Goal: Task Accomplishment & Management: Complete application form

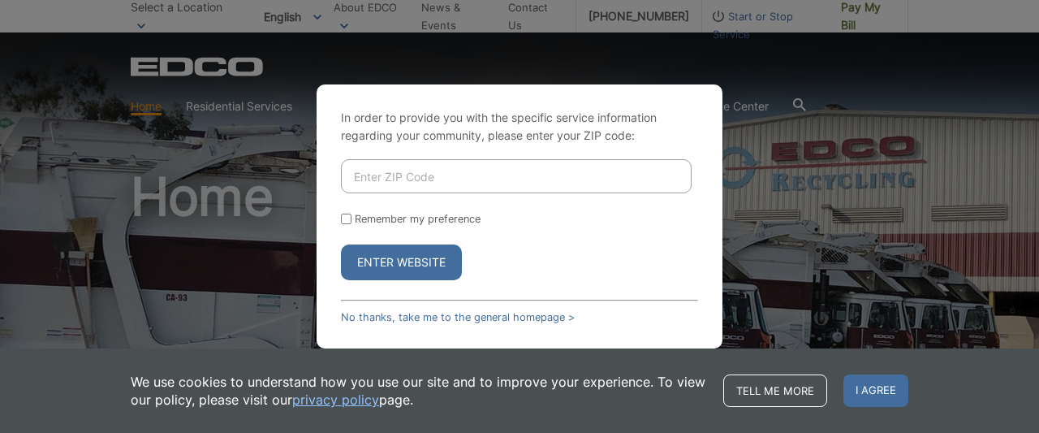
click at [508, 183] on input "Enter ZIP Code" at bounding box center [516, 176] width 351 height 34
type input "92040"
click at [386, 265] on button "Enter Website" at bounding box center [401, 262] width 121 height 36
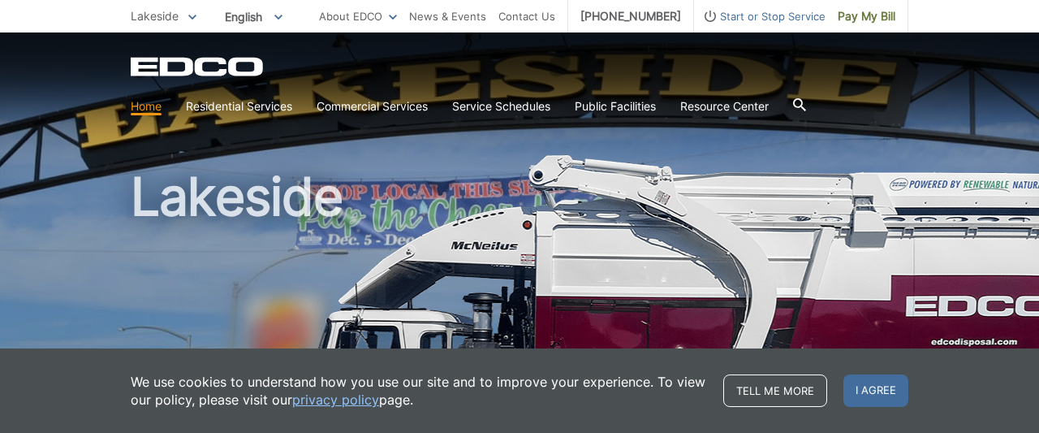
click at [806, 98] on div at bounding box center [799, 106] width 13 height 31
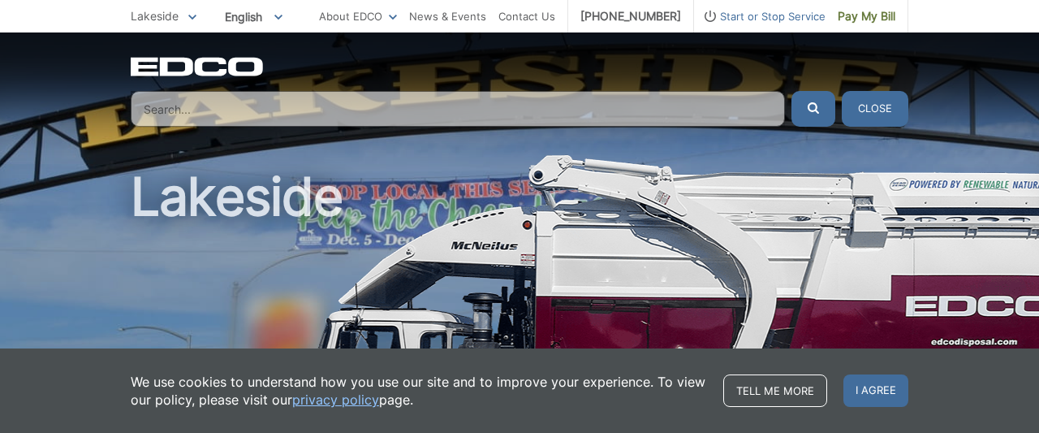
click at [864, 102] on button "Close" at bounding box center [875, 109] width 67 height 36
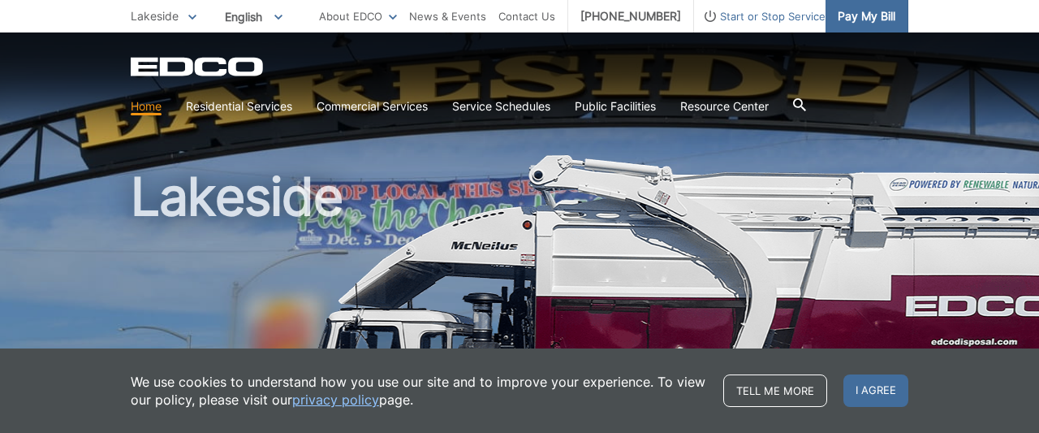
click at [881, 17] on span "Pay My Bill" at bounding box center [867, 16] width 58 height 18
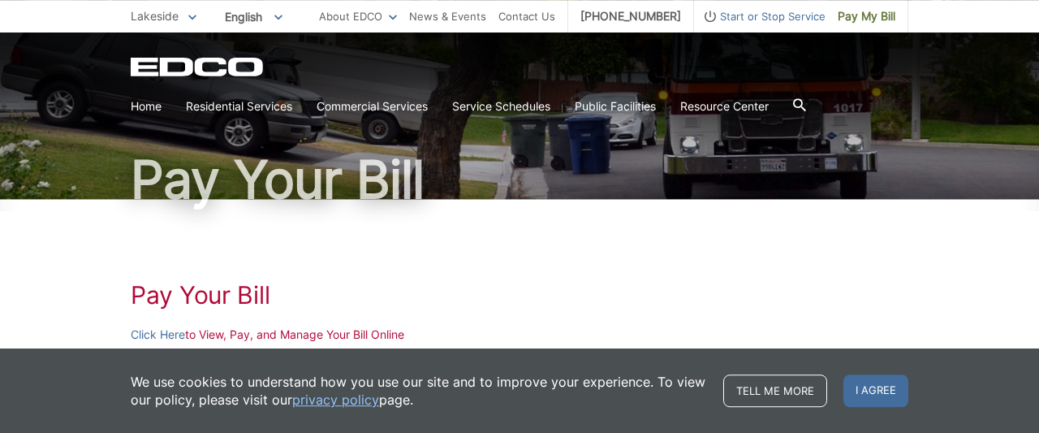
scroll to position [169, 0]
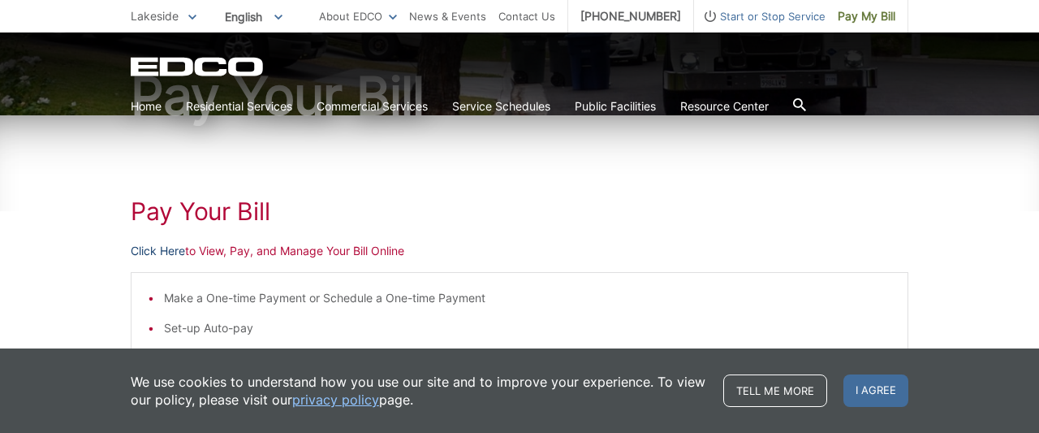
click at [160, 252] on link "Click Here" at bounding box center [158, 251] width 54 height 18
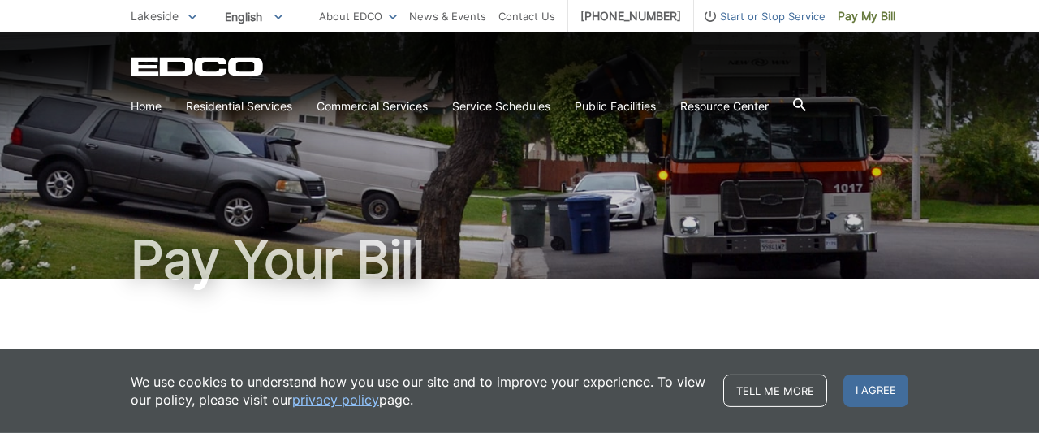
scroll to position [0, 0]
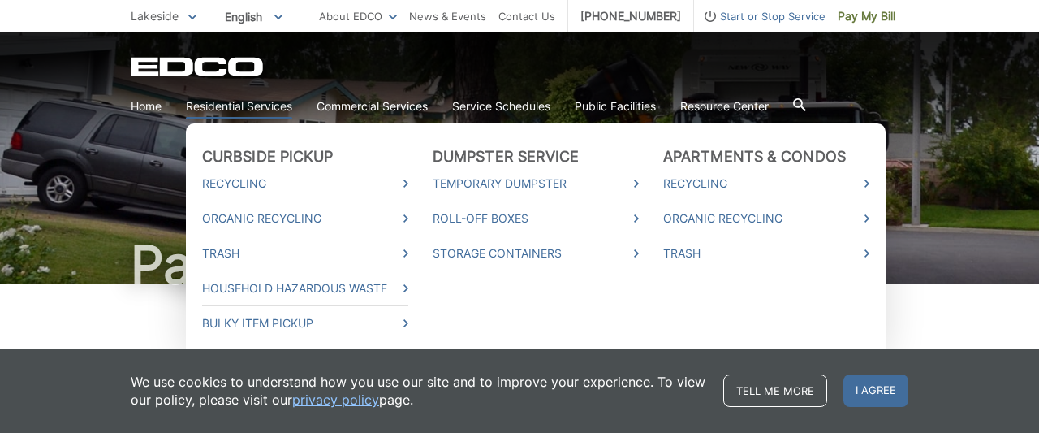
click at [226, 100] on link "Residential Services" at bounding box center [239, 106] width 106 height 18
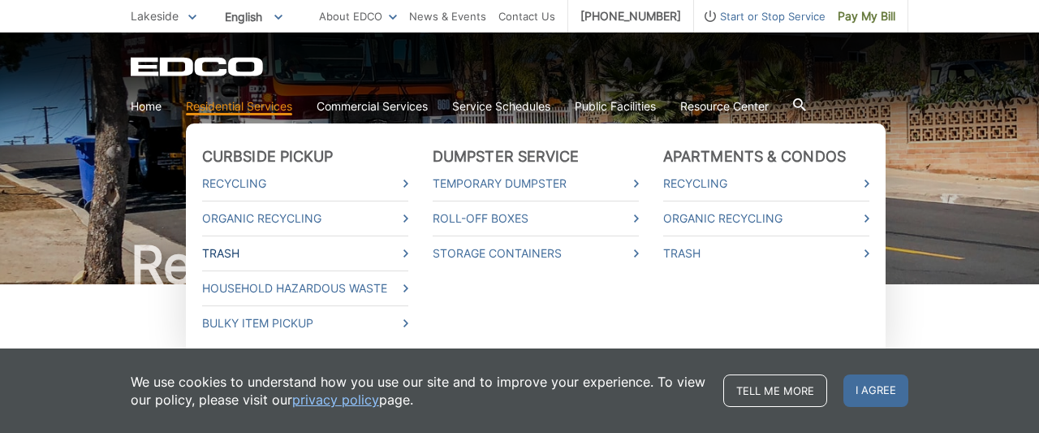
click at [236, 252] on link "Trash" at bounding box center [305, 253] width 206 height 18
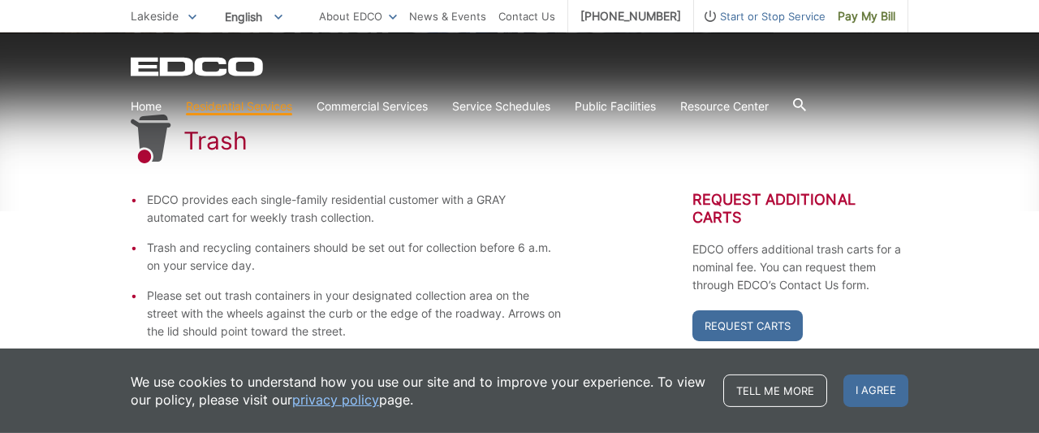
scroll to position [253, 0]
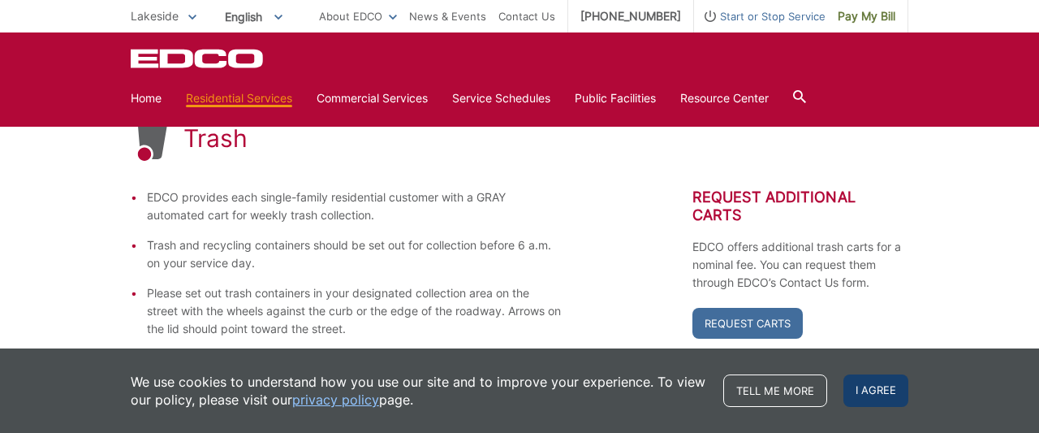
click at [858, 386] on span "I agree" at bounding box center [875, 390] width 65 height 32
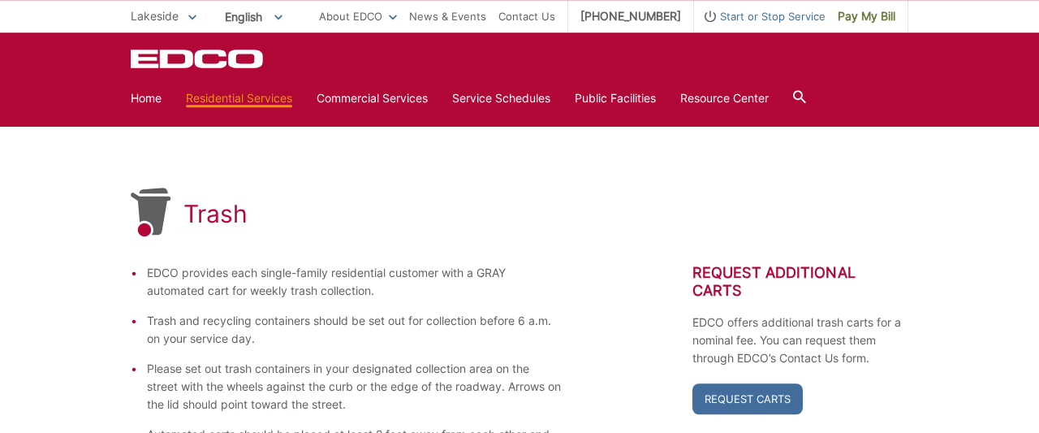
scroll to position [0, 0]
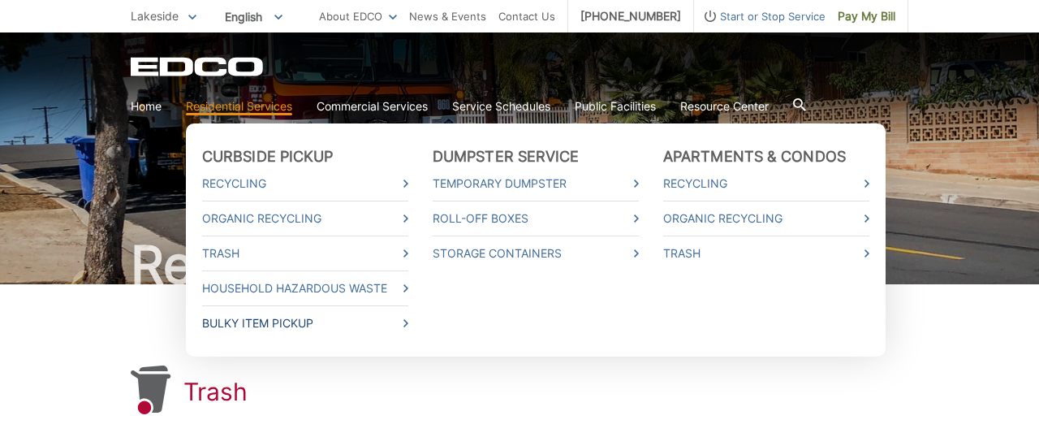
click at [374, 327] on link "Bulky Item Pickup" at bounding box center [305, 323] width 206 height 18
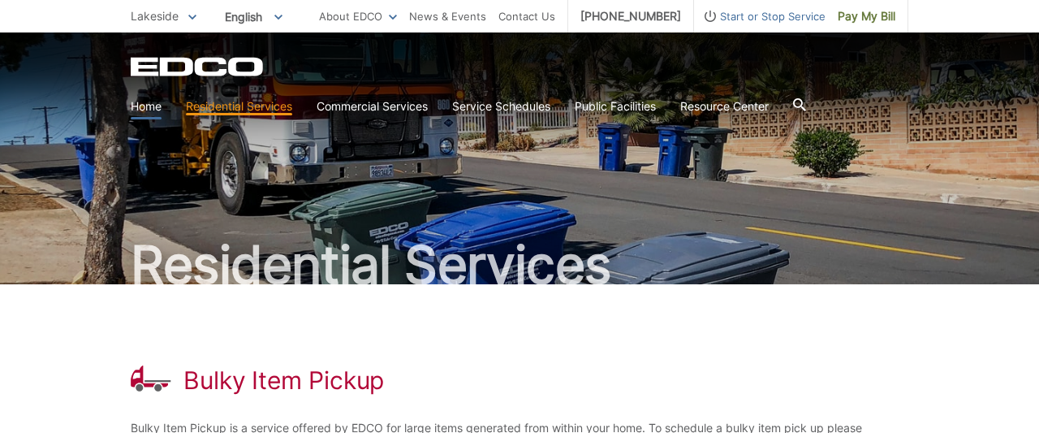
click at [150, 107] on link "Home" at bounding box center [146, 106] width 31 height 18
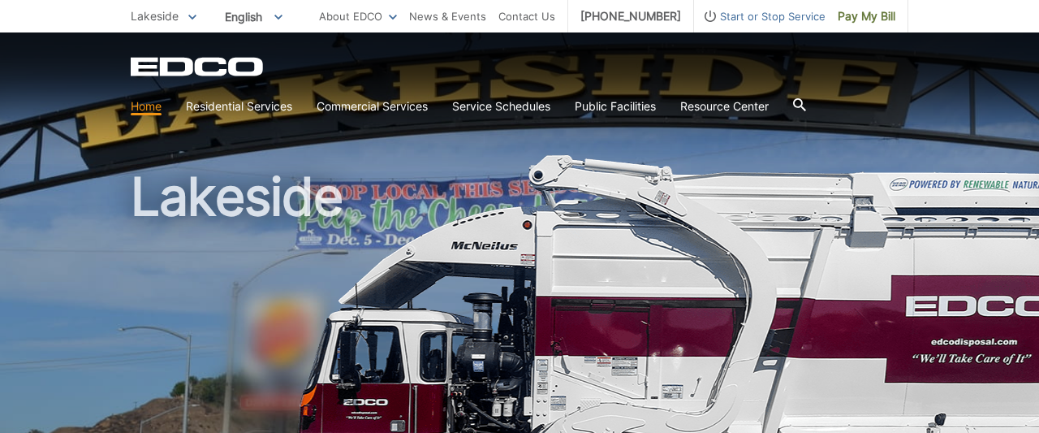
click at [691, 178] on h1 "Lakeside" at bounding box center [520, 348] width 778 height 356
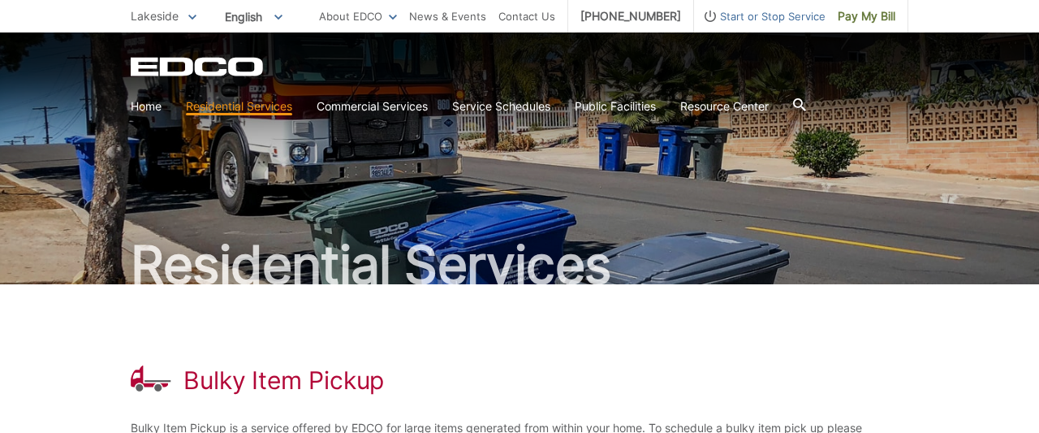
click at [166, 21] on span "Lakeside" at bounding box center [155, 16] width 48 height 14
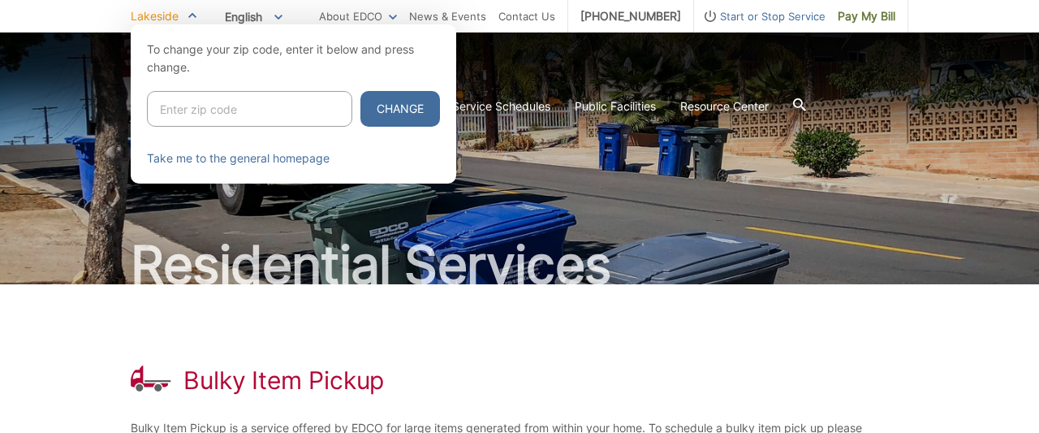
click at [40, 101] on div at bounding box center [519, 240] width 1039 height 433
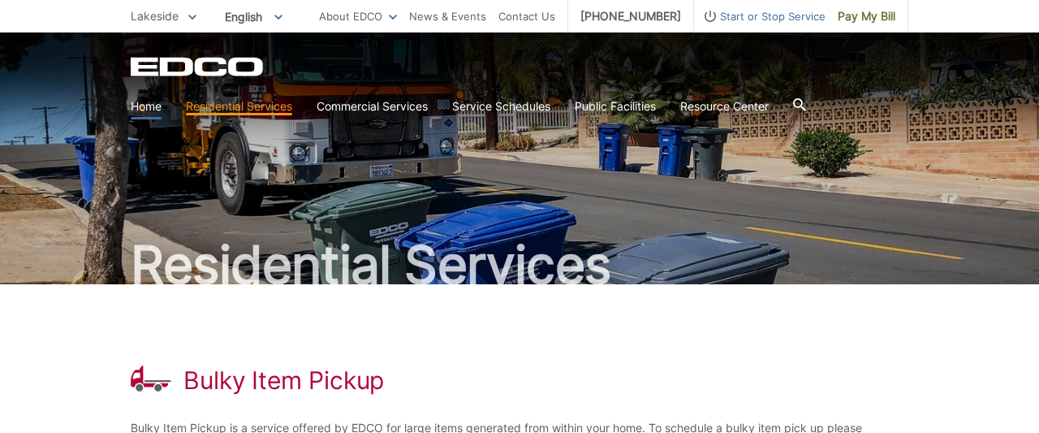
click at [150, 106] on link "Home" at bounding box center [146, 106] width 31 height 18
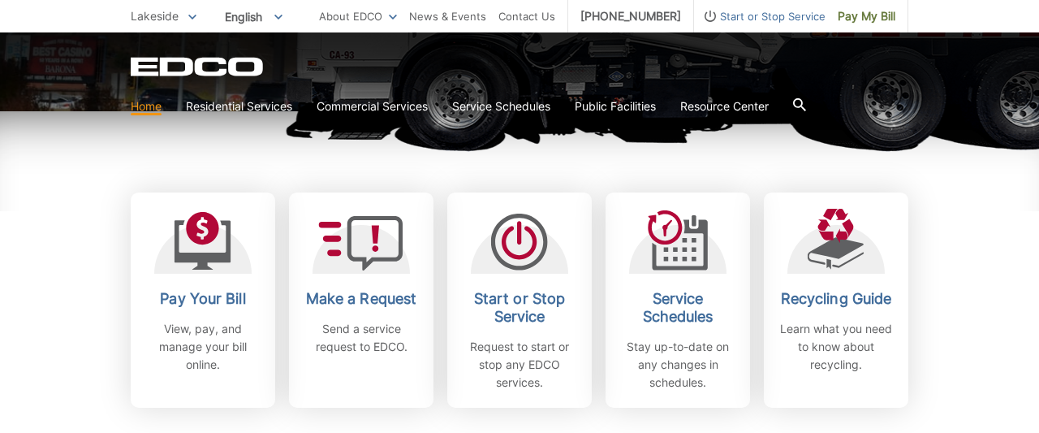
scroll to position [422, 0]
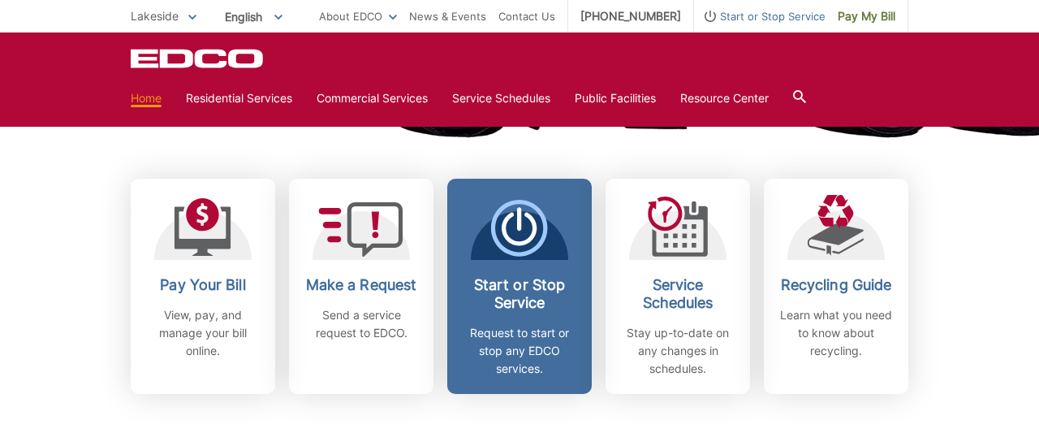
click at [509, 290] on h2 "Start or Stop Service" at bounding box center [519, 294] width 120 height 36
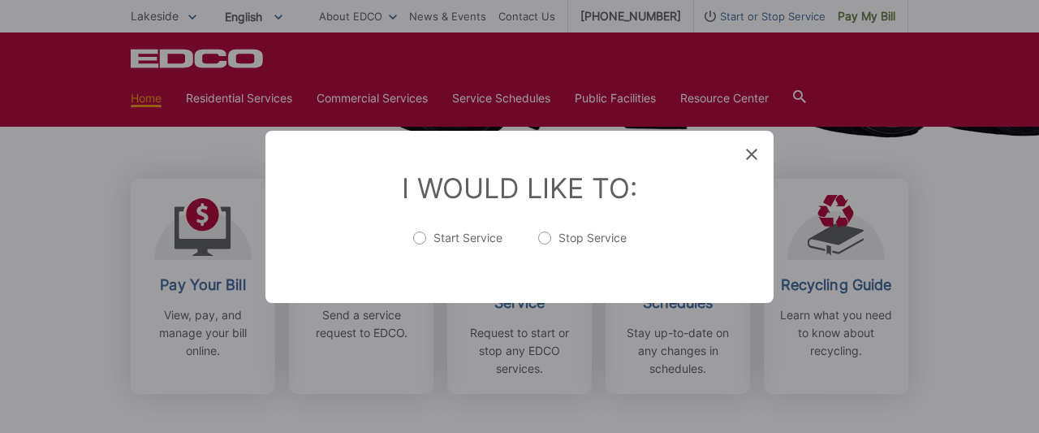
click at [418, 239] on label "Start Service" at bounding box center [457, 246] width 89 height 32
radio input "true"
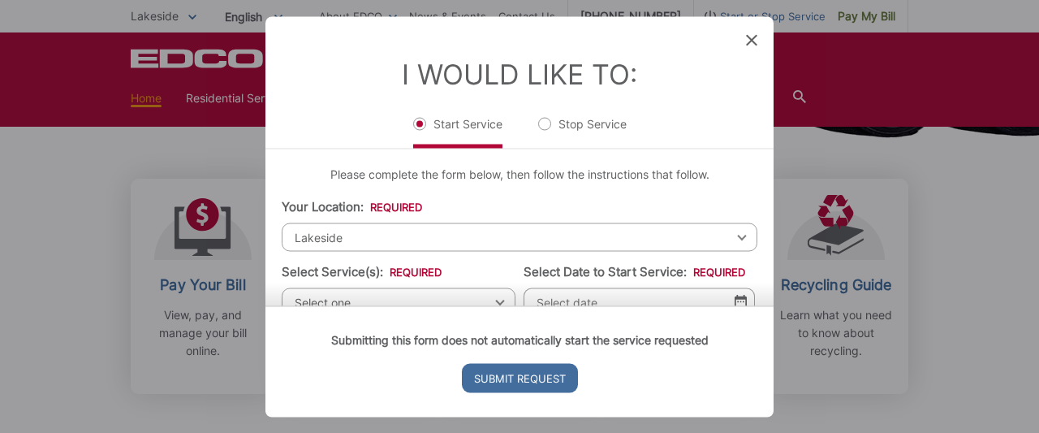
scroll to position [94, 0]
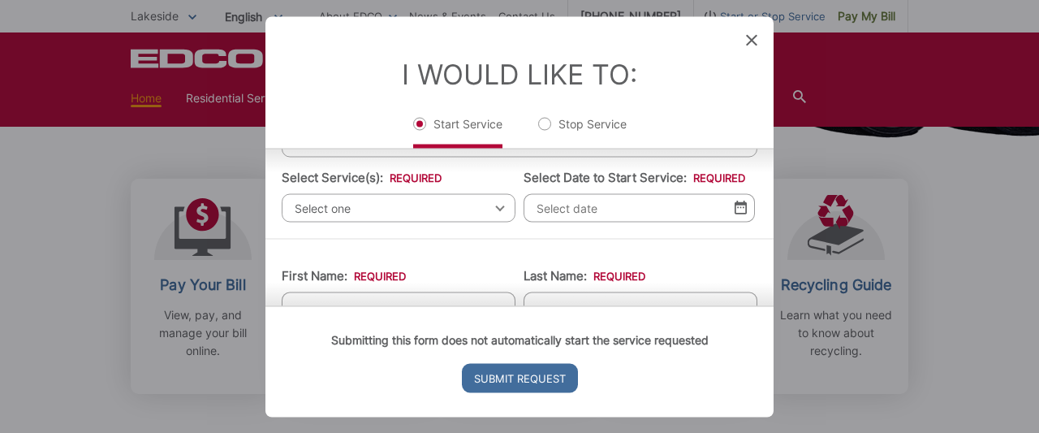
click at [493, 207] on span "Select one" at bounding box center [399, 207] width 234 height 28
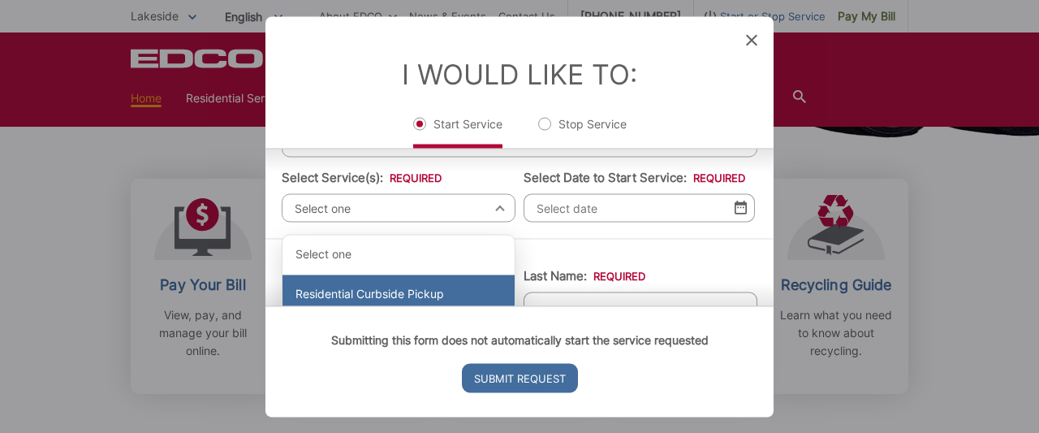
click at [436, 288] on div "Residential Curbside Pickup" at bounding box center [398, 293] width 232 height 39
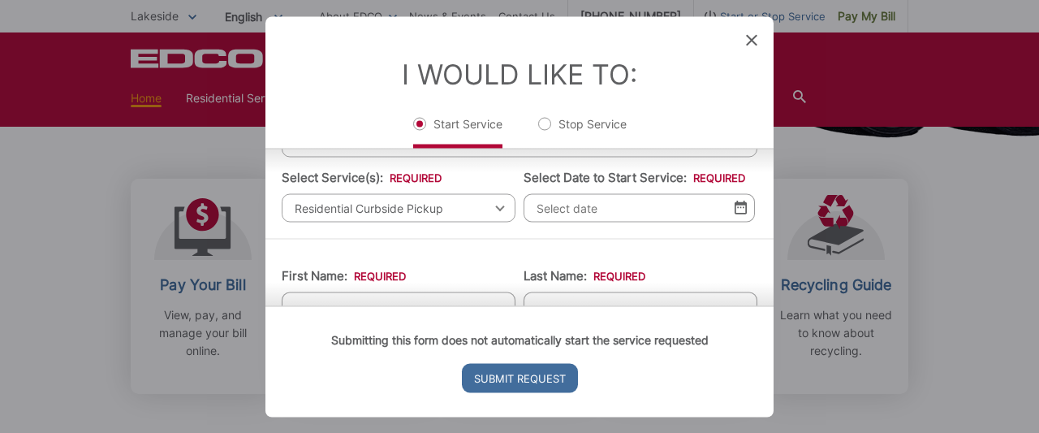
click at [740, 214] on img at bounding box center [741, 207] width 12 height 14
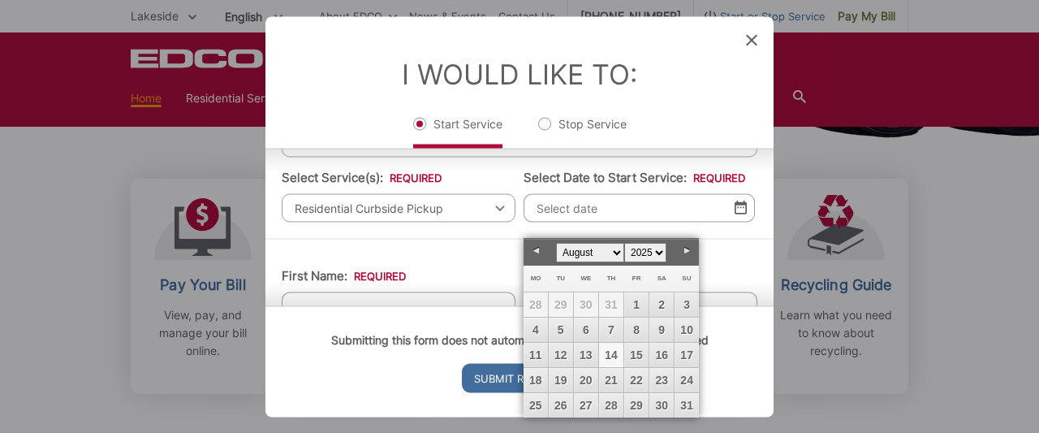
click at [611, 348] on link "14" at bounding box center [611, 354] width 24 height 24
type input "08/14/2025"
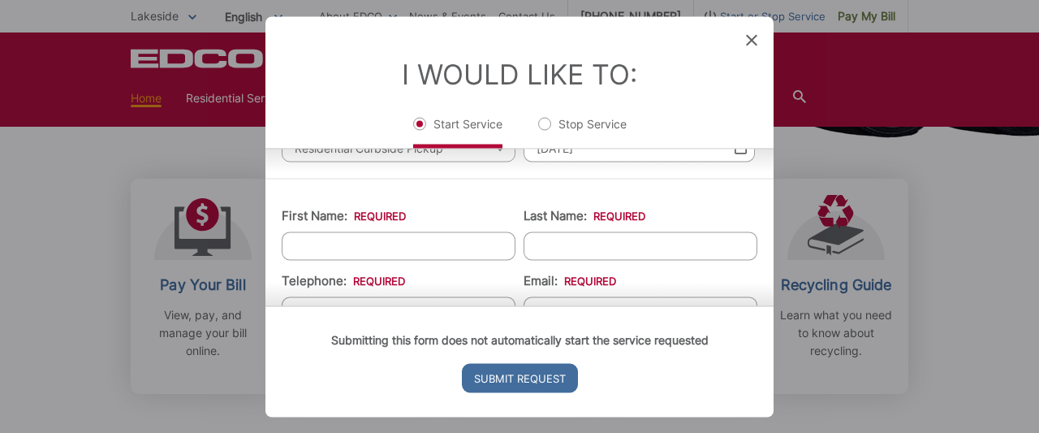
scroll to position [188, 0]
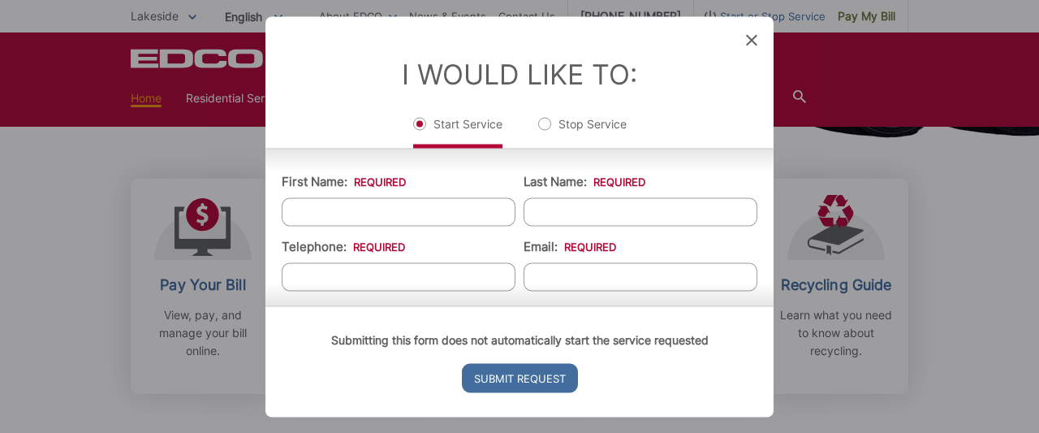
click at [344, 224] on input "First Name: *" at bounding box center [399, 211] width 234 height 28
type input "Lane"
click at [614, 226] on input "Last Name: *" at bounding box center [640, 211] width 234 height 28
type input "Etherinngton"
type input "6194847519"
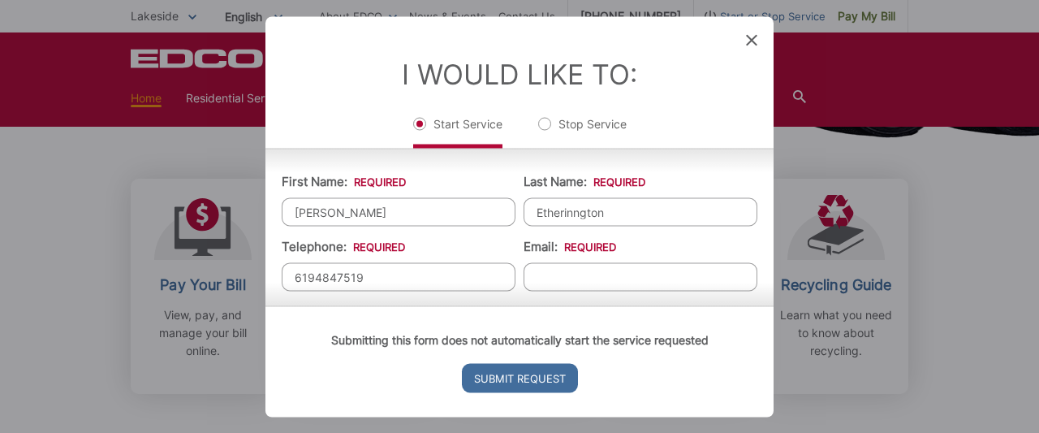
type input "eugenelane@cox.net"
type input "9625 Pino Dr"
type input "Lakeside"
type input "92040"
type input "(619) 484-7519"
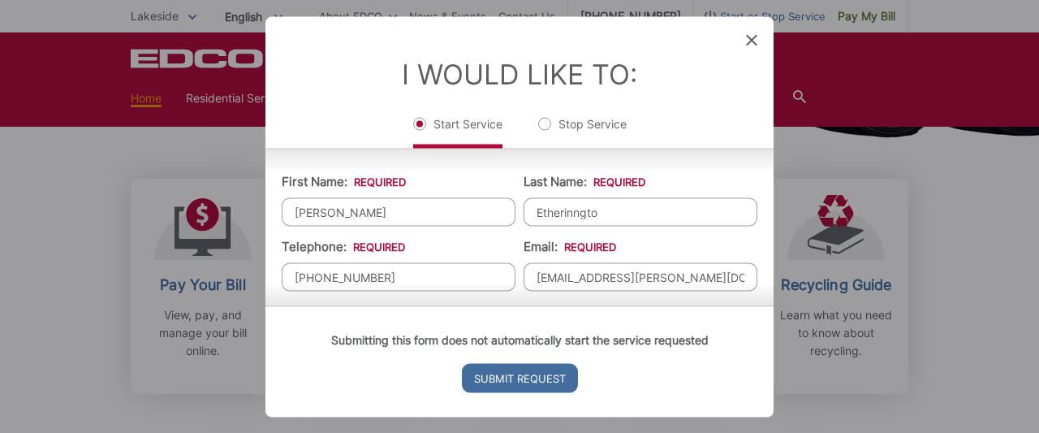
type input "Etherinngton"
click at [414, 280] on input "(619) 484-7519" at bounding box center [399, 276] width 234 height 28
click at [395, 279] on input "(619) 484-7519" at bounding box center [399, 276] width 234 height 28
type input "(619) 484-7519"
click at [669, 305] on div "Submitting this form does not automatically start the service requested Submit …" at bounding box center [519, 360] width 508 height 111
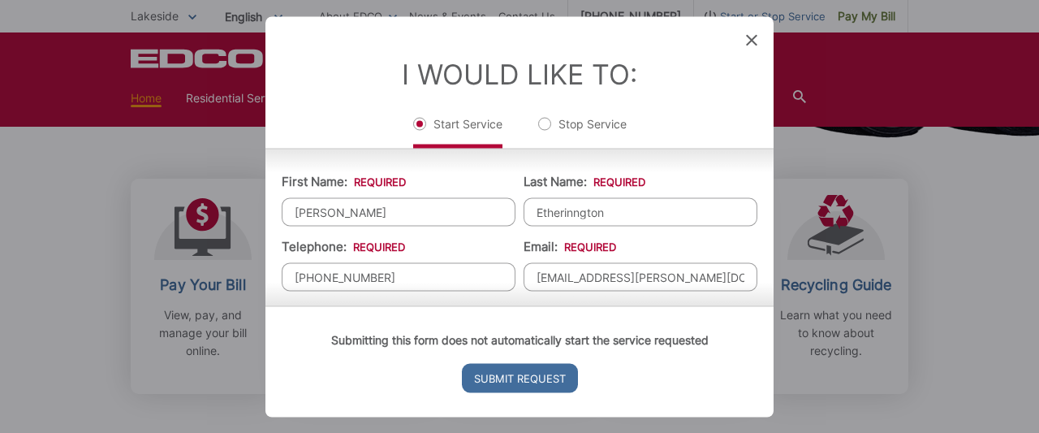
click at [391, 305] on div "Submitting this form does not automatically start the service requested Submit …" at bounding box center [519, 360] width 508 height 111
click at [392, 305] on div "Submitting this form does not automatically start the service requested Submit …" at bounding box center [519, 360] width 508 height 111
click at [610, 378] on div "Submitting this form does not automatically start the service requested Submit …" at bounding box center [519, 360] width 508 height 111
click at [665, 305] on div "Submitting this form does not automatically start the service requested Submit …" at bounding box center [519, 360] width 508 height 111
click at [516, 369] on input "Submit Request" at bounding box center [520, 377] width 116 height 29
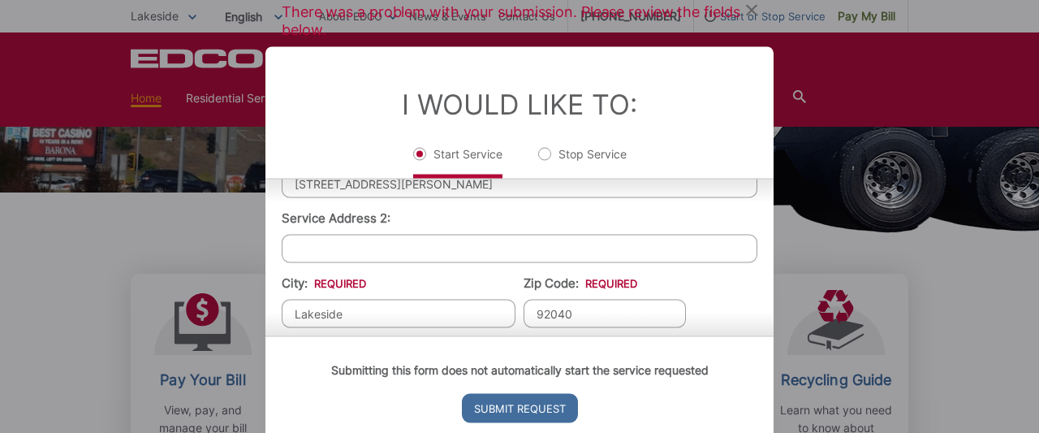
scroll to position [282, 0]
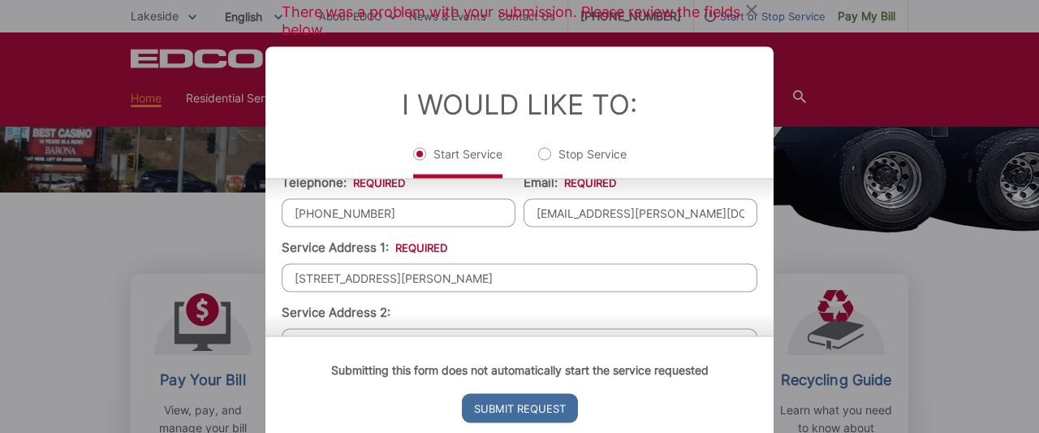
drag, startPoint x: 377, startPoint y: 293, endPoint x: 295, endPoint y: 286, distance: 82.2
click at [295, 286] on input "9625 Pino Dr" at bounding box center [520, 277] width 476 height 28
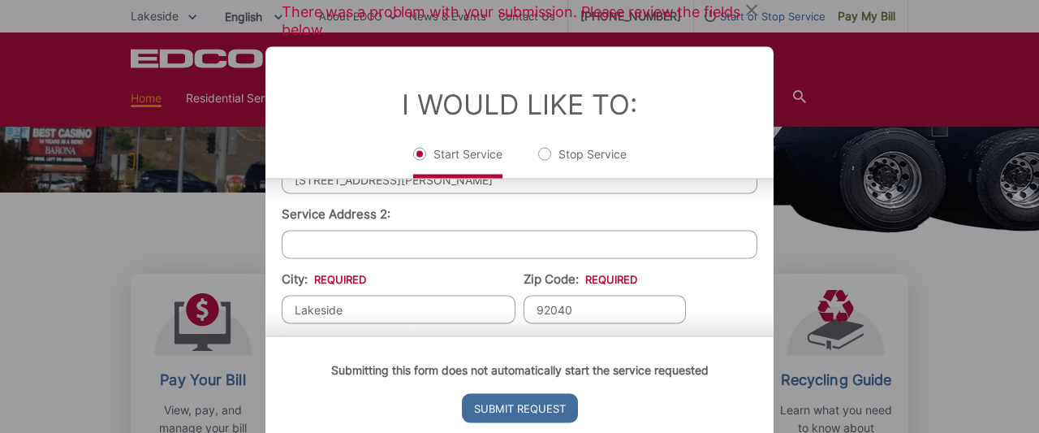
scroll to position [471, 0]
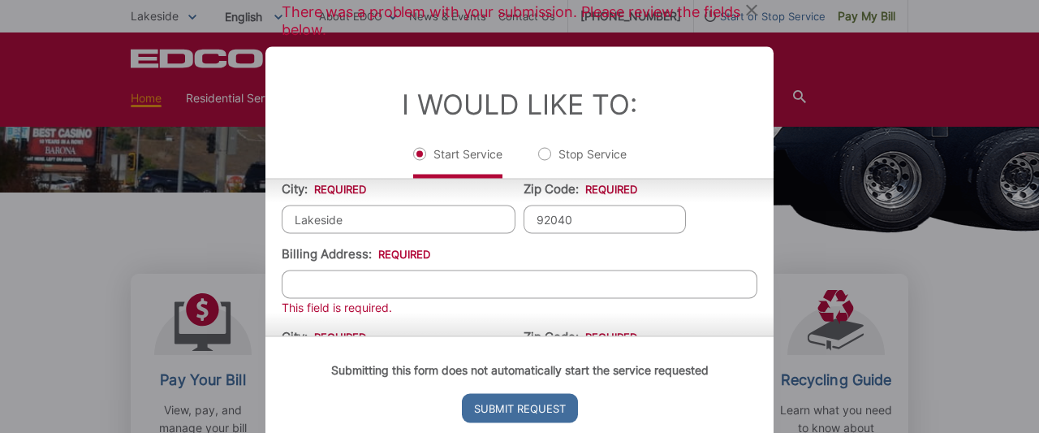
click at [370, 287] on input "Billing Address: *" at bounding box center [520, 283] width 476 height 28
type input "9625 Pino Dr"
type input "Lakeside"
type input "92040"
type input "9625 Pino Dr"
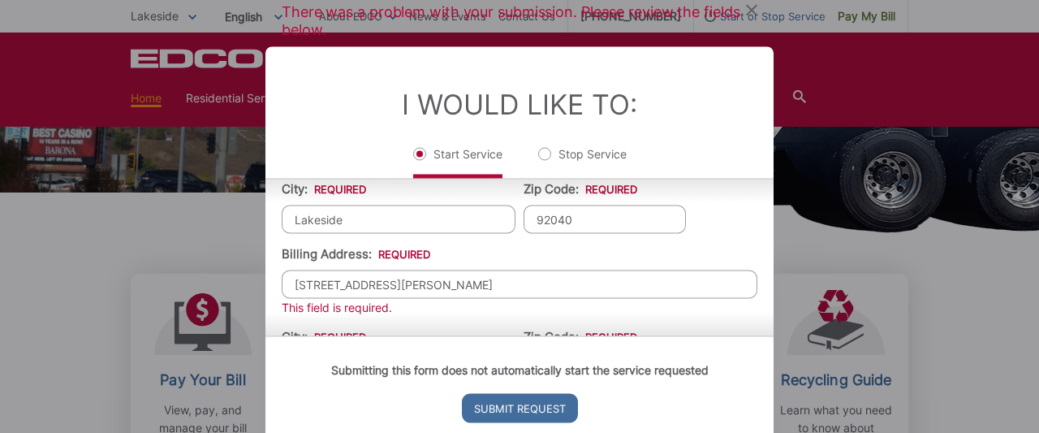
click at [627, 335] on div "Submitting this form does not automatically start the service requested Submit …" at bounding box center [519, 390] width 508 height 111
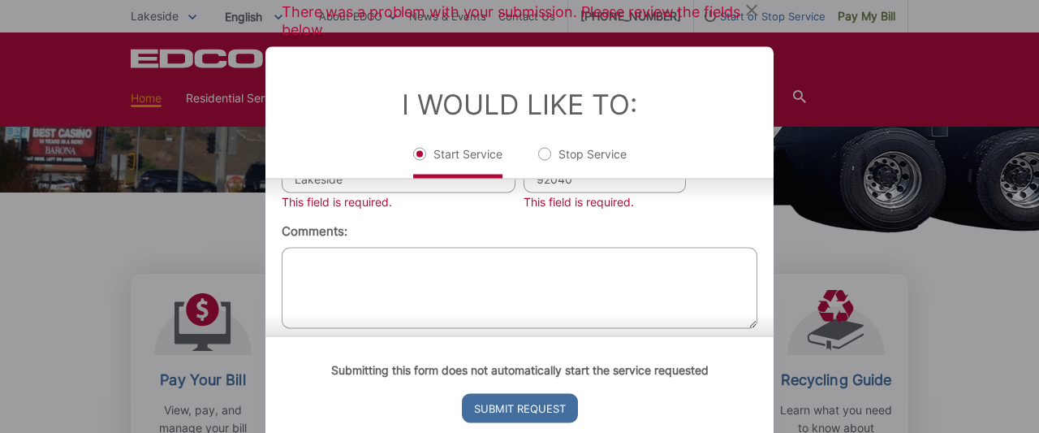
scroll to position [565, 0]
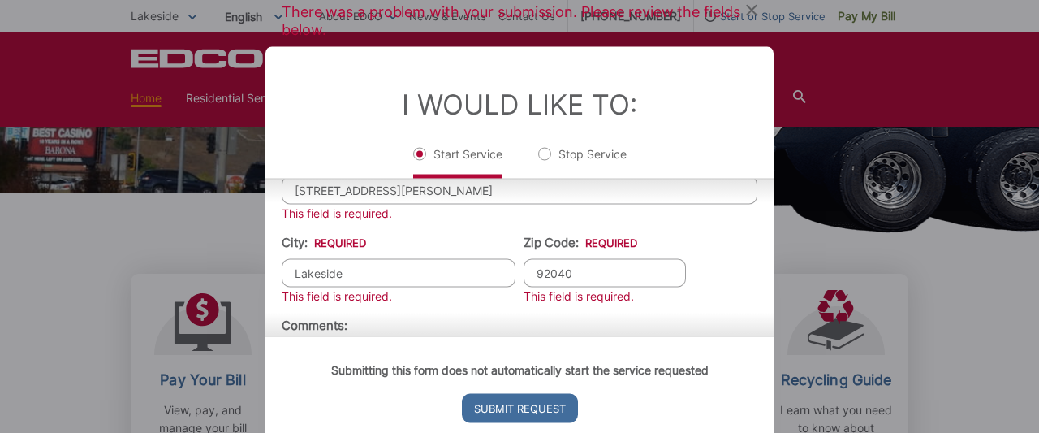
click at [349, 283] on input "Lakeside" at bounding box center [399, 272] width 234 height 28
type input "Lakeside"
click at [581, 283] on input "92040" at bounding box center [604, 272] width 162 height 28
type input "92040"
click at [729, 298] on ul "First Name: * Lane Last Name: * Etherinngton Telephone: * (619) 484-7519 Email:…" at bounding box center [520, 120] width 476 height 613
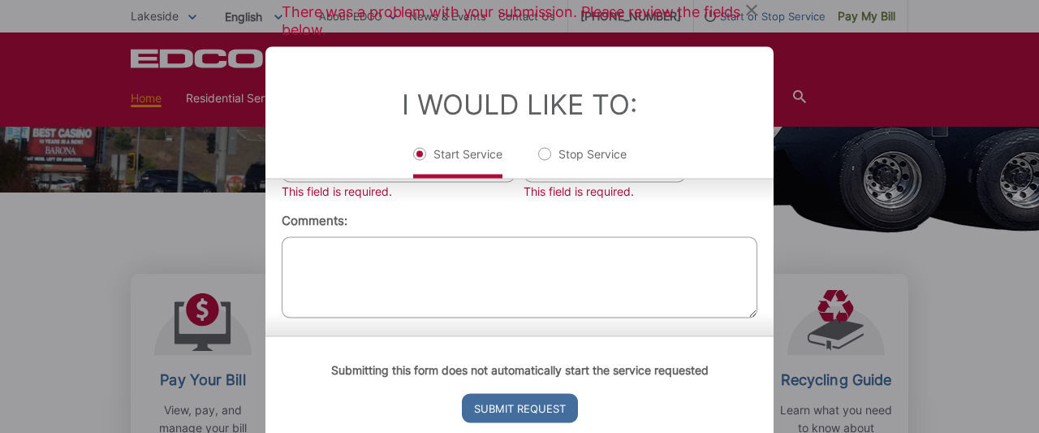
scroll to position [677, 0]
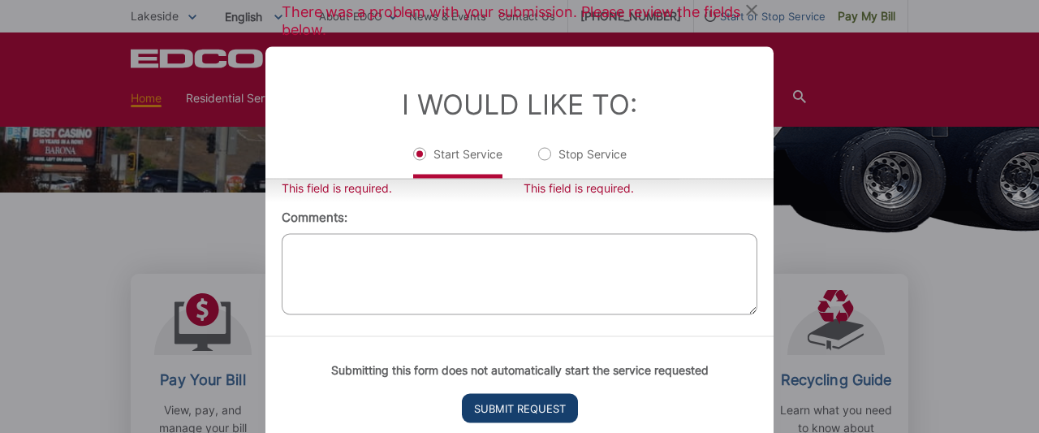
click at [533, 402] on input "Submit Request" at bounding box center [520, 407] width 116 height 29
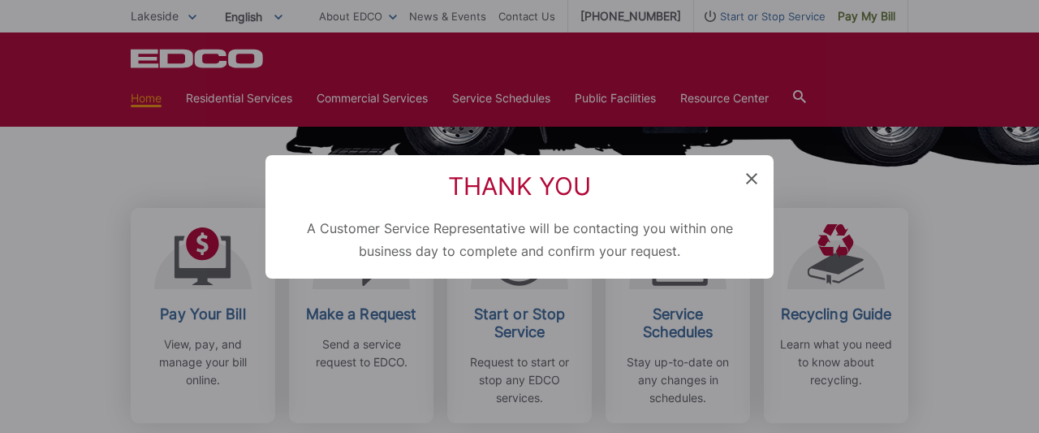
click at [751, 173] on icon at bounding box center [751, 178] width 11 height 11
